Goal: Check status: Check status

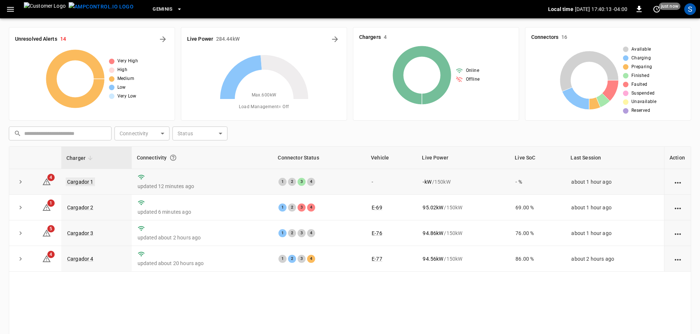
click at [87, 182] on link "Cargador 1" at bounding box center [80, 182] width 29 height 9
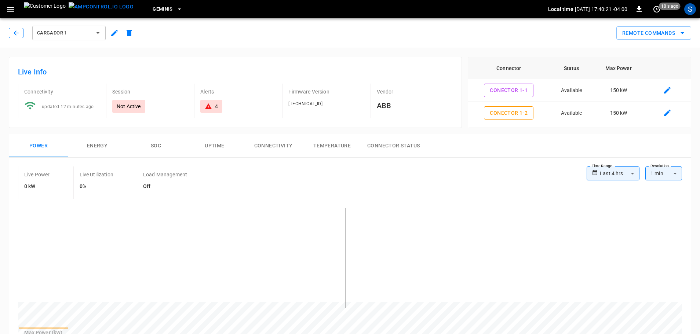
click at [14, 33] on icon "button" at bounding box center [15, 32] width 7 height 7
